Goal: Obtain resource: Download file/media

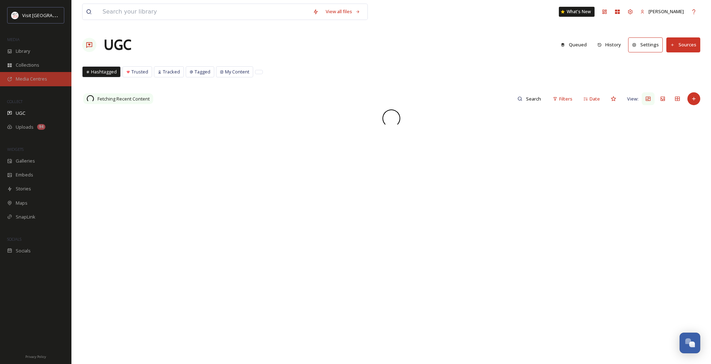
click at [36, 73] on div "Media Centres" at bounding box center [35, 79] width 71 height 14
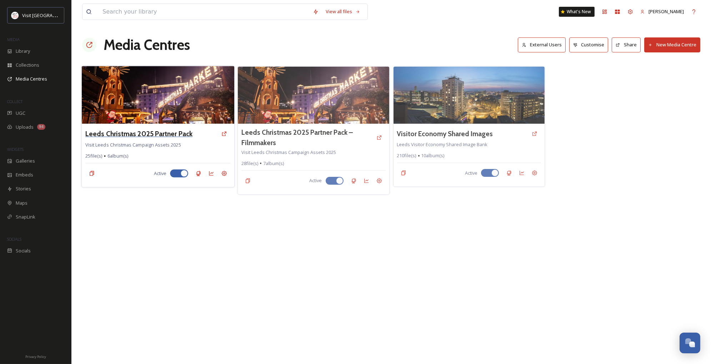
click at [169, 133] on h3 "Leeds Christmas 2025 Partner Pack" at bounding box center [138, 134] width 107 height 10
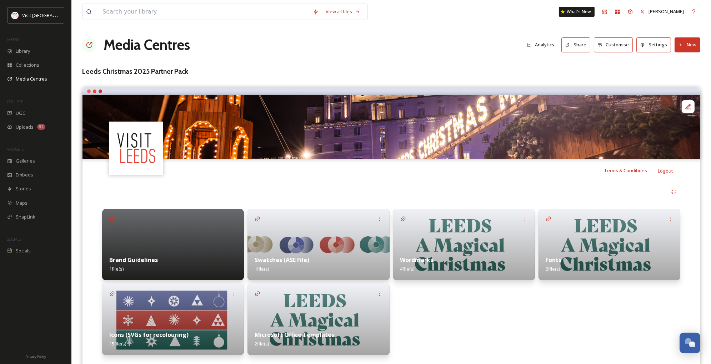
click at [574, 46] on button "Share" at bounding box center [575, 44] width 29 height 15
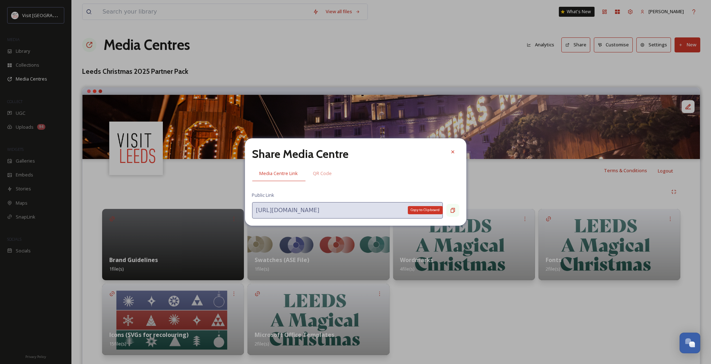
click at [453, 213] on icon at bounding box center [453, 211] width 6 height 6
click at [452, 154] on icon at bounding box center [453, 152] width 6 height 6
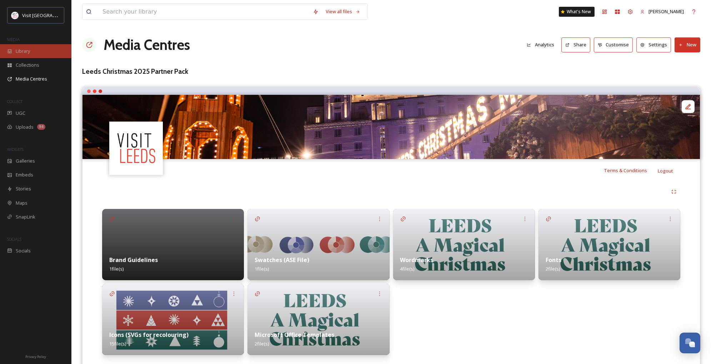
click at [20, 55] on div "Library" at bounding box center [35, 51] width 71 height 14
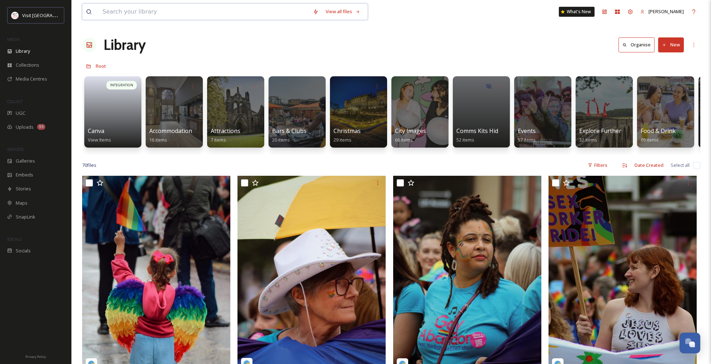
click at [121, 11] on input at bounding box center [204, 12] width 210 height 16
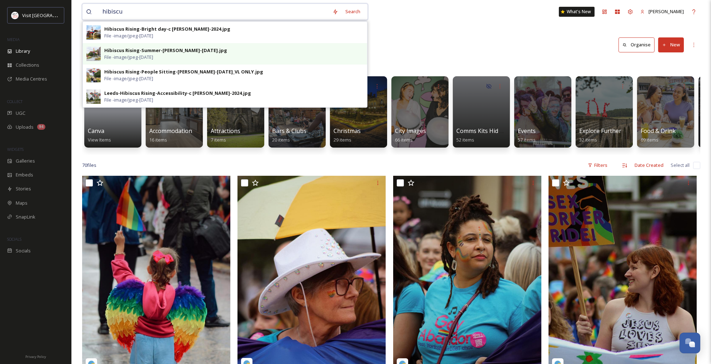
type input "hibiscu"
click at [128, 57] on span "File - image/jpeg - [DATE]" at bounding box center [128, 57] width 49 height 7
